Goal: Task Accomplishment & Management: Manage account settings

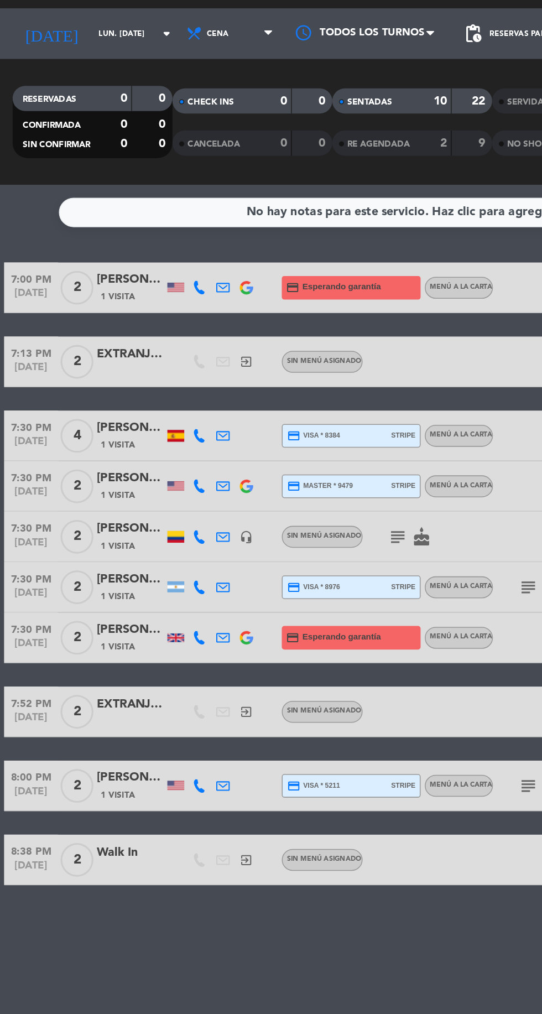
click at [59, 55] on input "lun. [DATE]" at bounding box center [94, 49] width 70 height 17
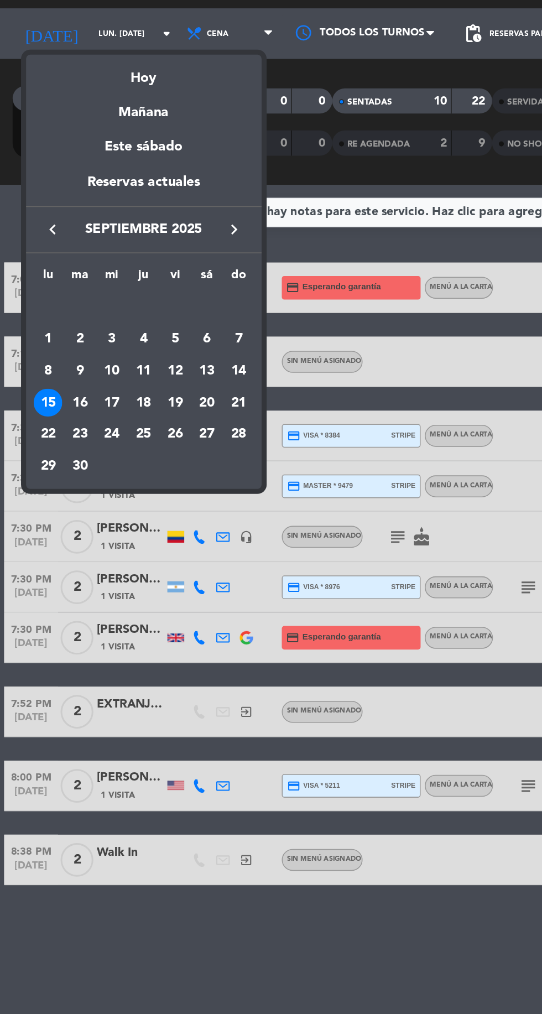
click at [85, 114] on div "Este sábado" at bounding box center [94, 124] width 155 height 31
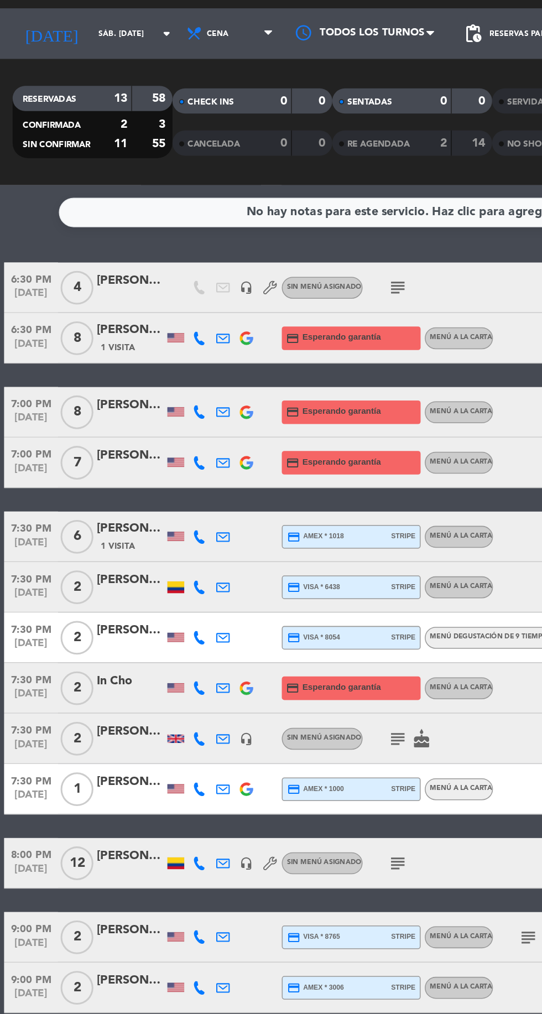
click at [59, 50] on input "sáb. [DATE]" at bounding box center [94, 49] width 70 height 17
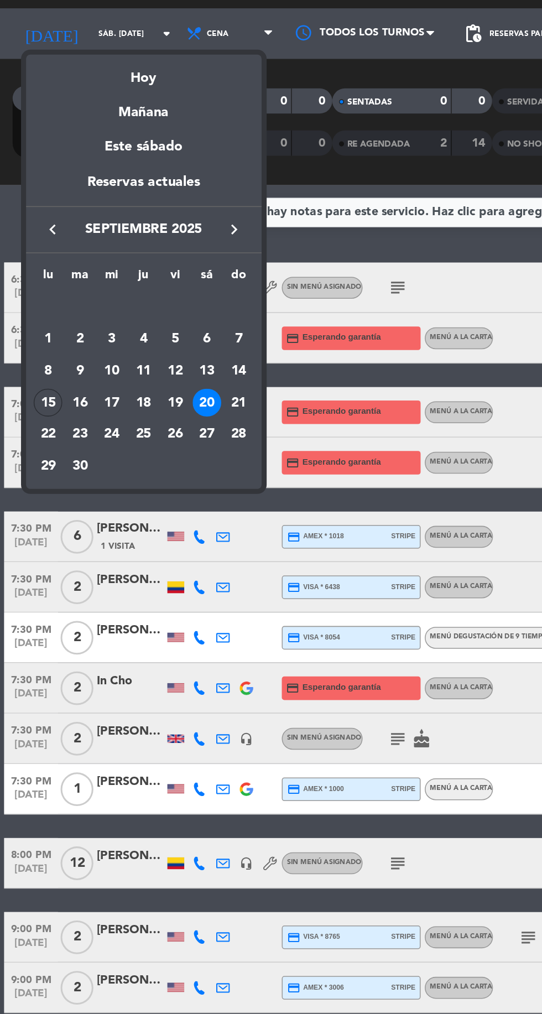
click at [87, 112] on div "Este sábado" at bounding box center [94, 124] width 155 height 31
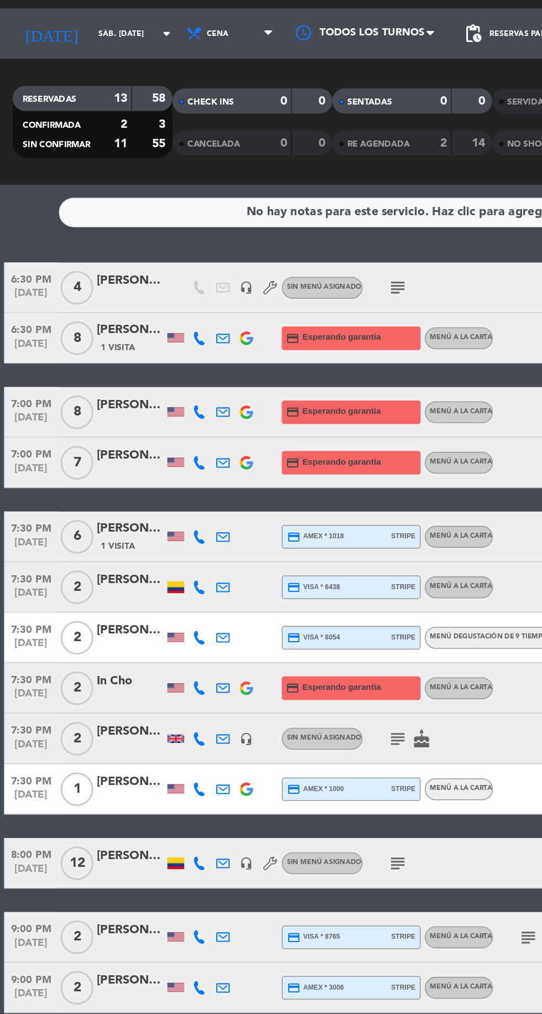
click at [69, 53] on input "sáb. [DATE]" at bounding box center [94, 49] width 70 height 17
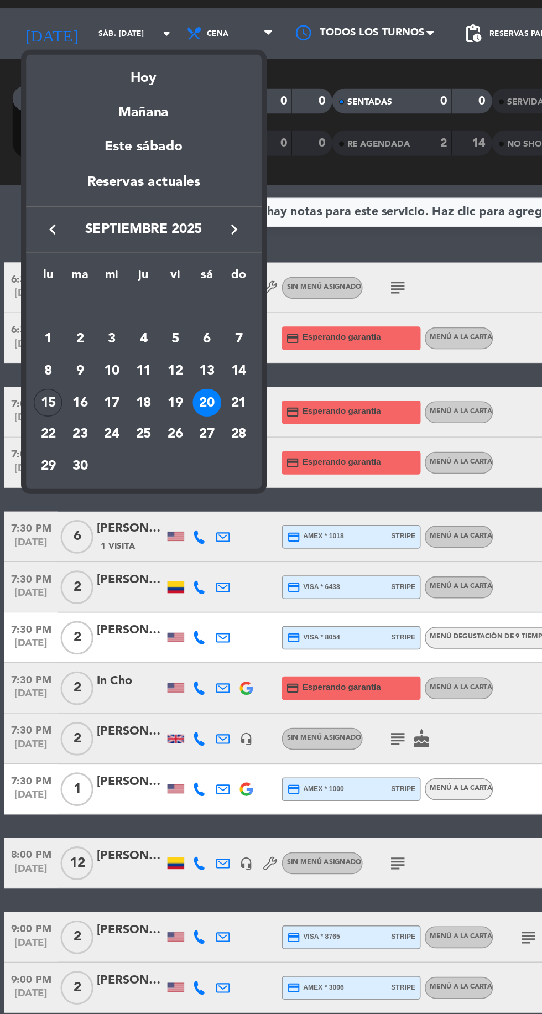
click at [96, 103] on div "Mañana" at bounding box center [94, 97] width 155 height 23
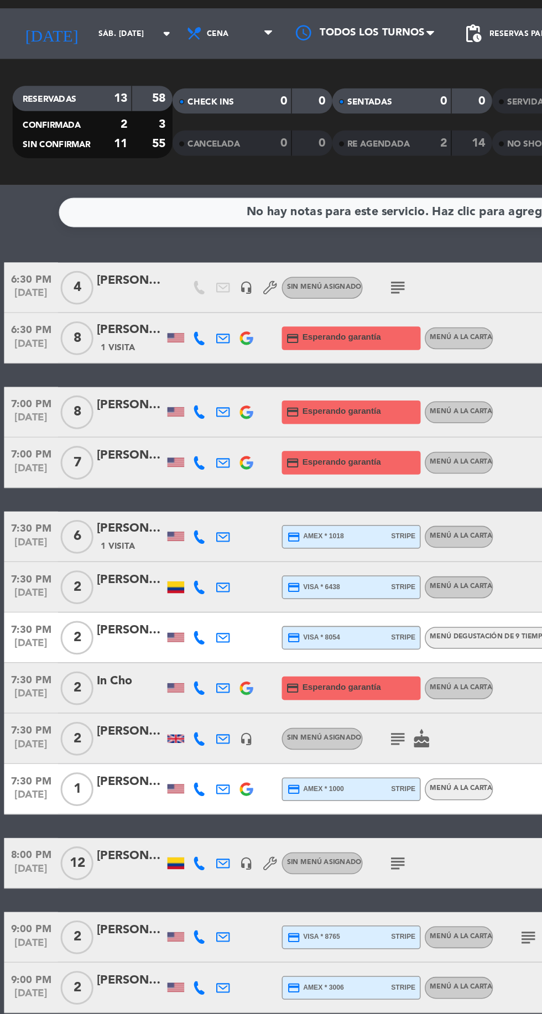
type input "[DATE] sep."
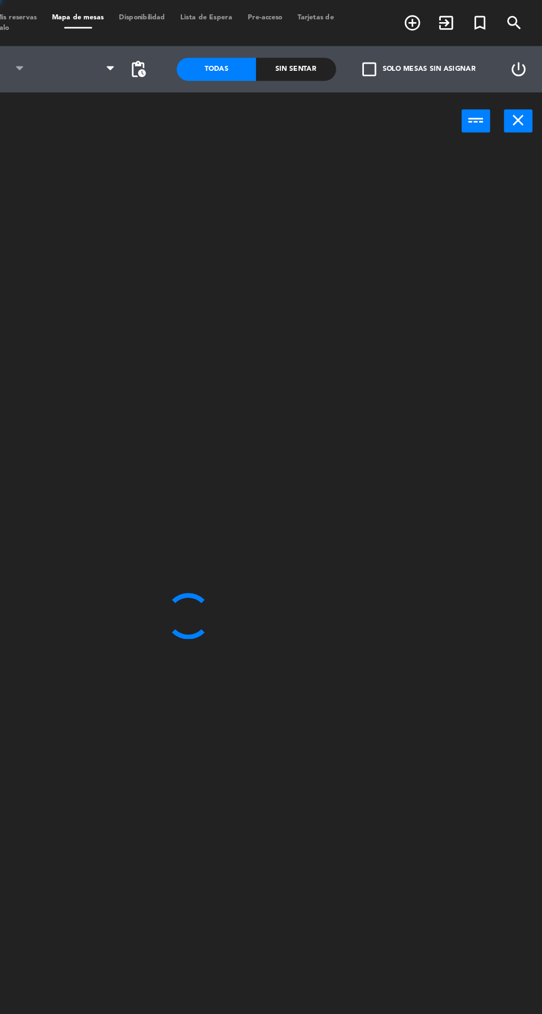
type input "lun. [DATE]"
click at [223, 118] on div at bounding box center [343, 559] width 398 height 906
click at [518, 92] on icon "close" at bounding box center [524, 86] width 13 height 13
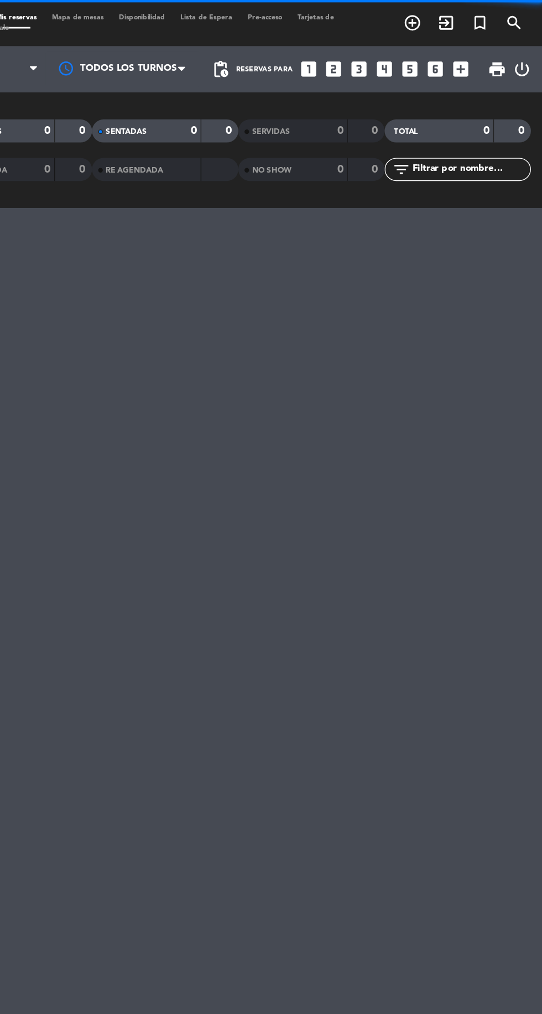
click at [520, 96] on div "0" at bounding box center [520, 94] width 21 height 13
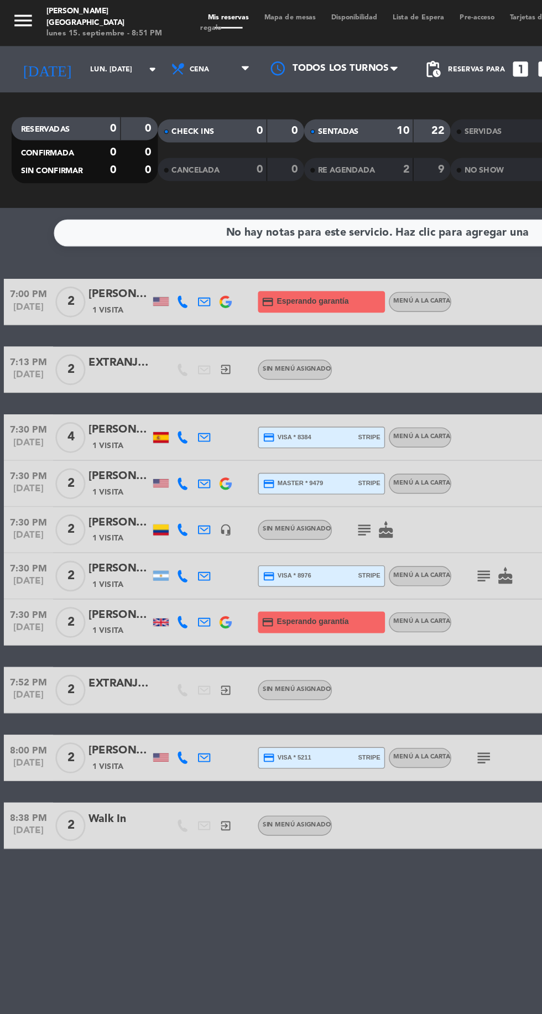
click at [59, 56] on input "lun. [DATE]" at bounding box center [94, 49] width 70 height 17
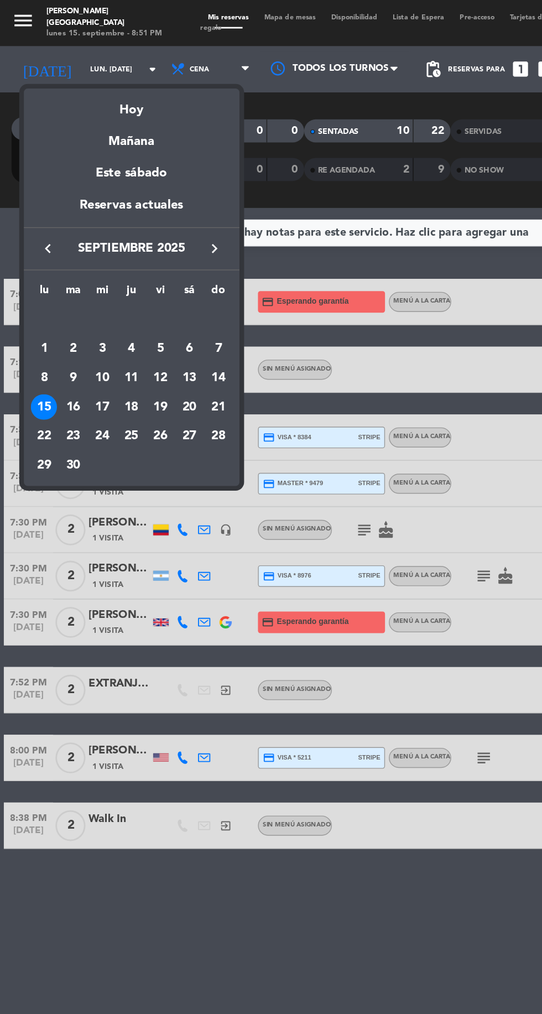
click at [86, 106] on div "Mañana" at bounding box center [94, 97] width 155 height 23
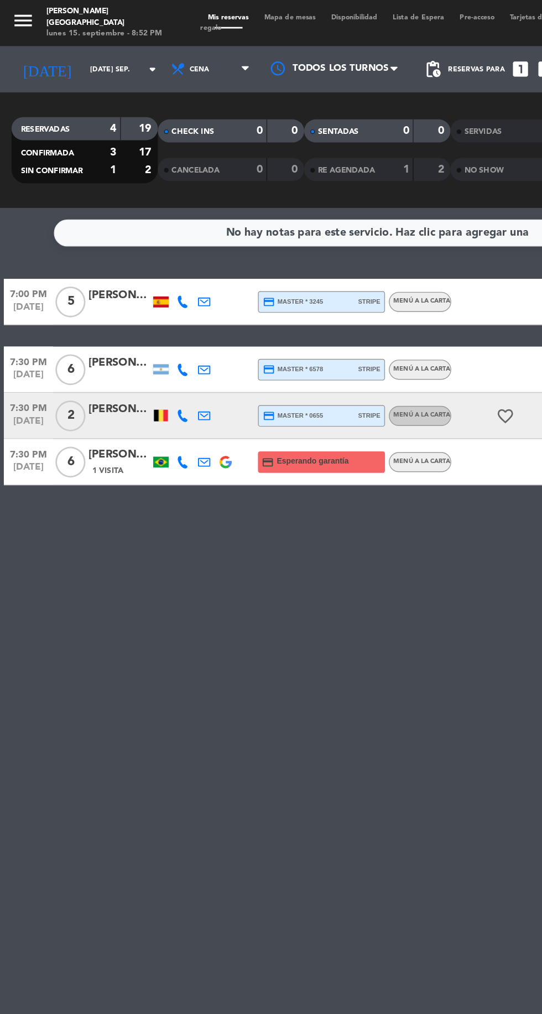
click at [67, 48] on input "[DATE] sep." at bounding box center [94, 49] width 70 height 17
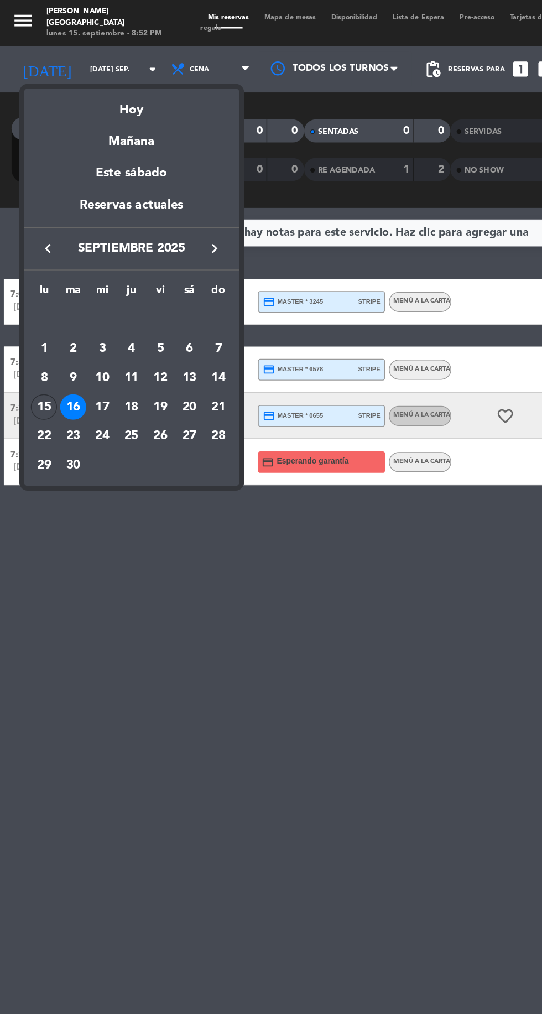
click at [99, 79] on div "Hoy" at bounding box center [94, 75] width 155 height 23
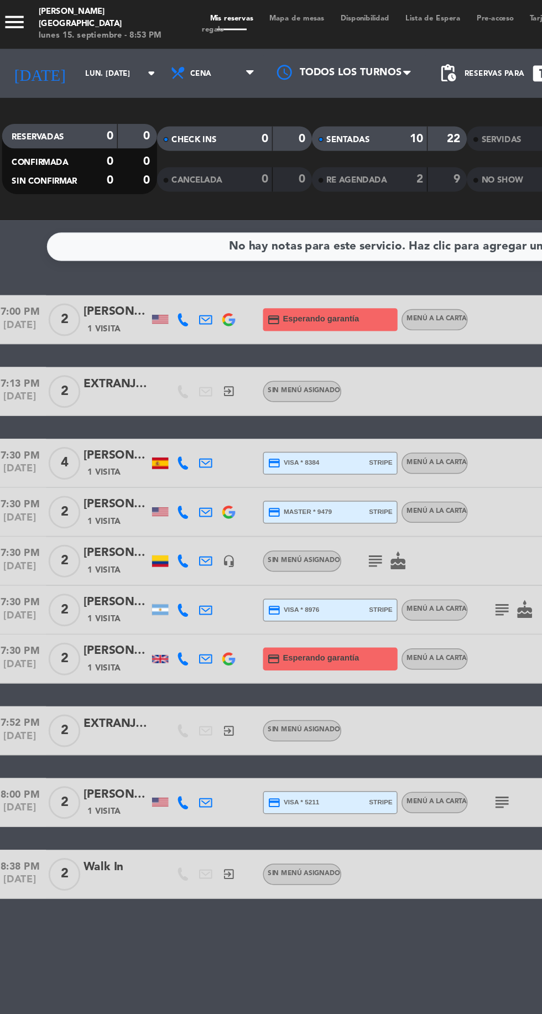
click at [59, 49] on input "lun. [DATE]" at bounding box center [94, 49] width 70 height 17
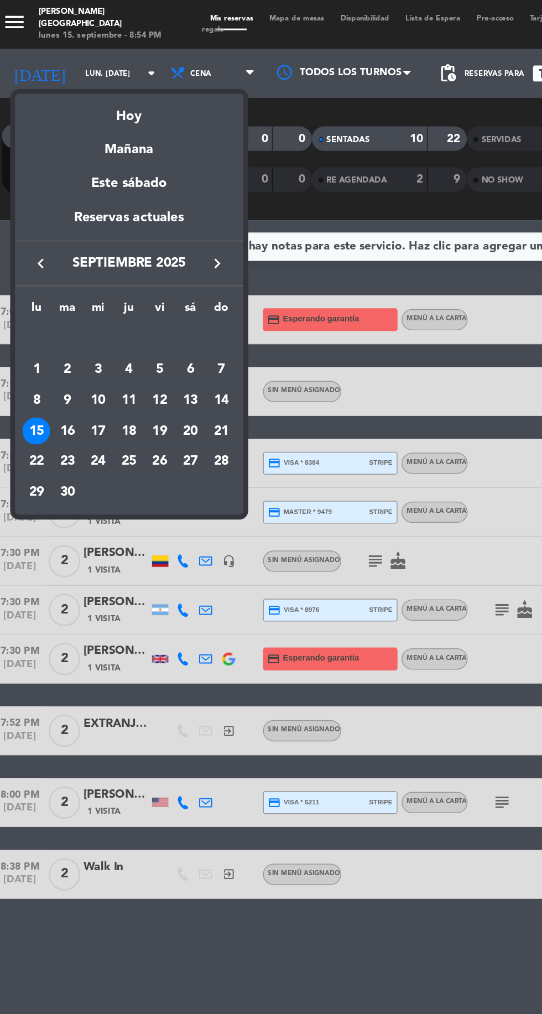
click at [73, 295] on div "17" at bounding box center [73, 292] width 19 height 19
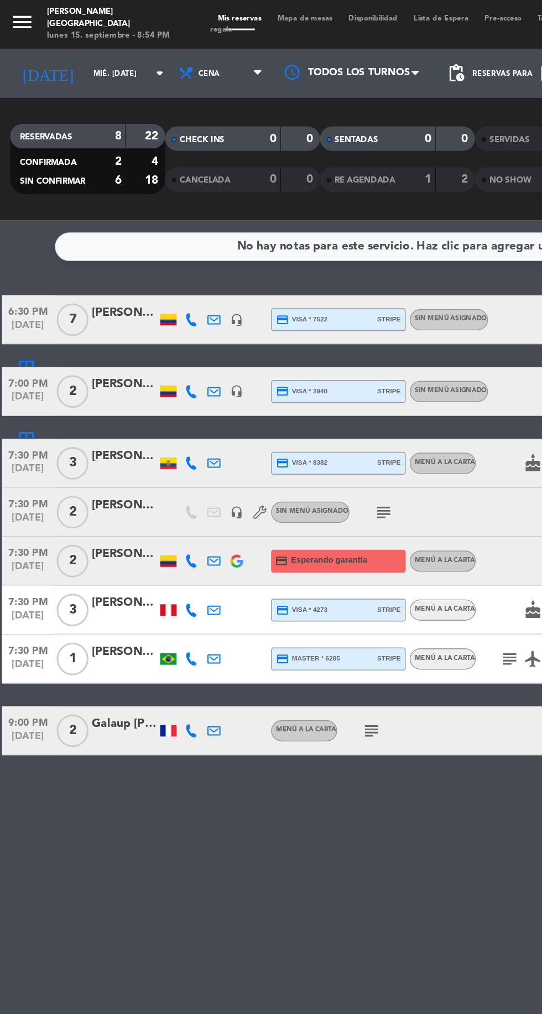
click at [59, 55] on input "mié. [DATE]" at bounding box center [94, 49] width 70 height 17
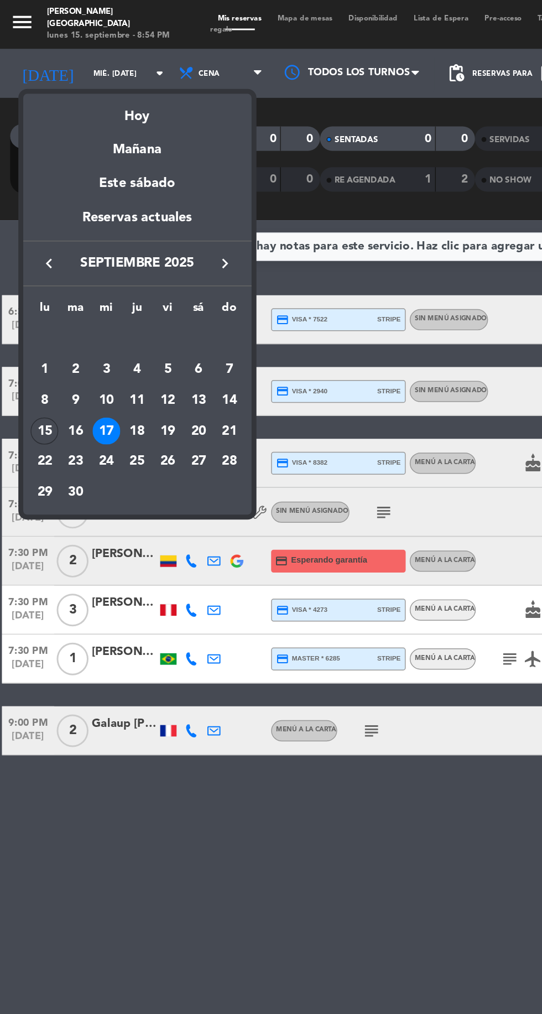
click at [94, 293] on div "18" at bounding box center [94, 292] width 19 height 19
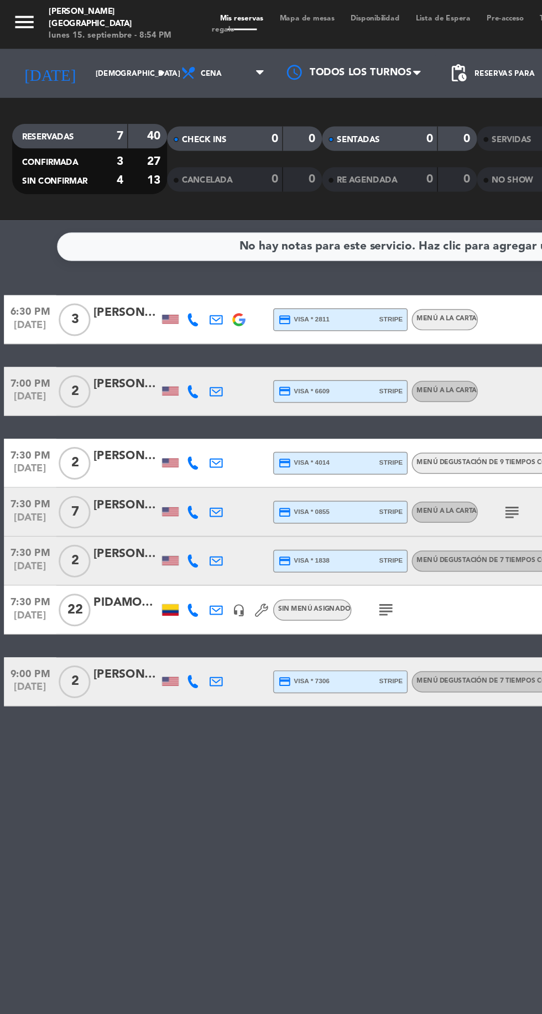
click at [59, 48] on input "[DEMOGRAPHIC_DATA] [DATE]" at bounding box center [94, 49] width 70 height 17
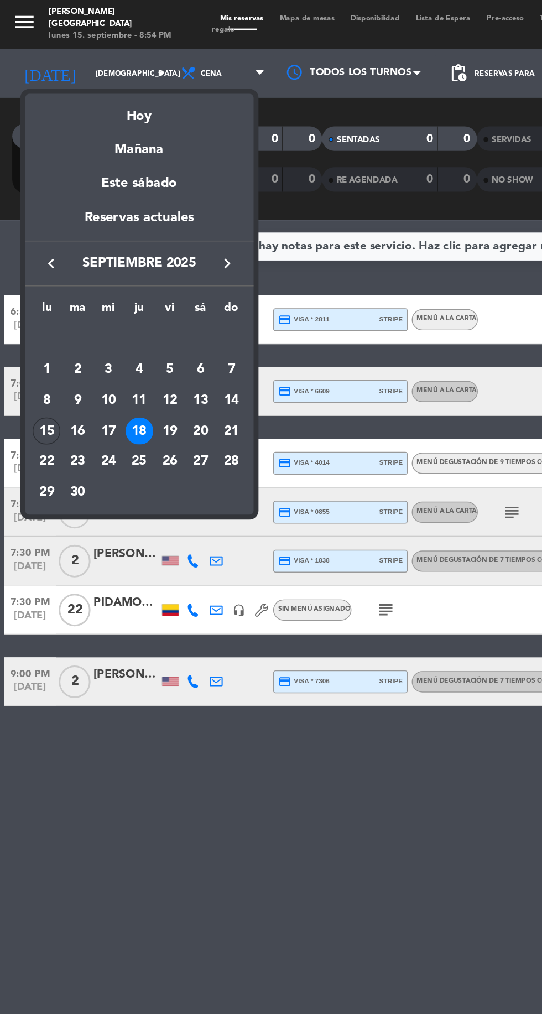
click at [85, 86] on div "Hoy" at bounding box center [94, 75] width 155 height 23
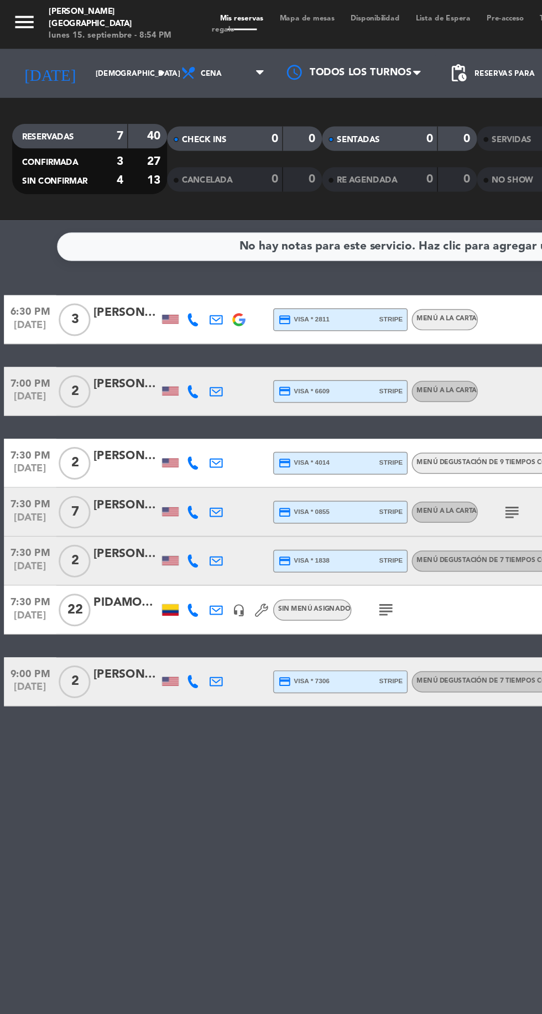
type input "lun. [DATE]"
